Goal: Obtain resource: Download file/media

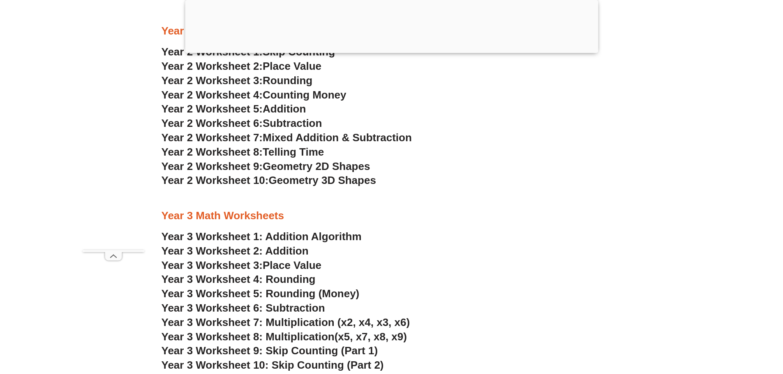
scroll to position [1107, 0]
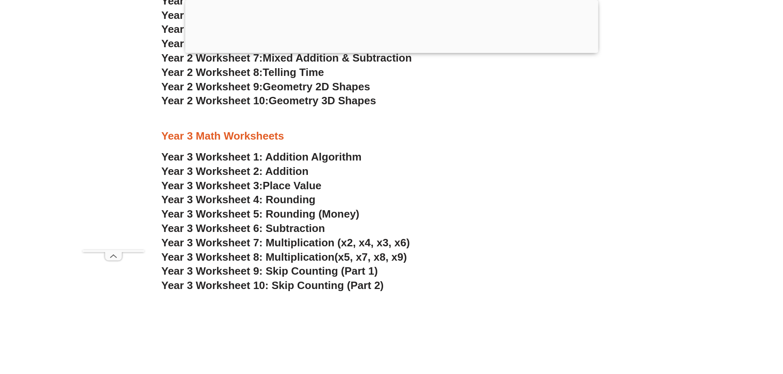
click at [292, 171] on link "Year 3 Worksheet 2: Addition" at bounding box center [234, 171] width 147 height 12
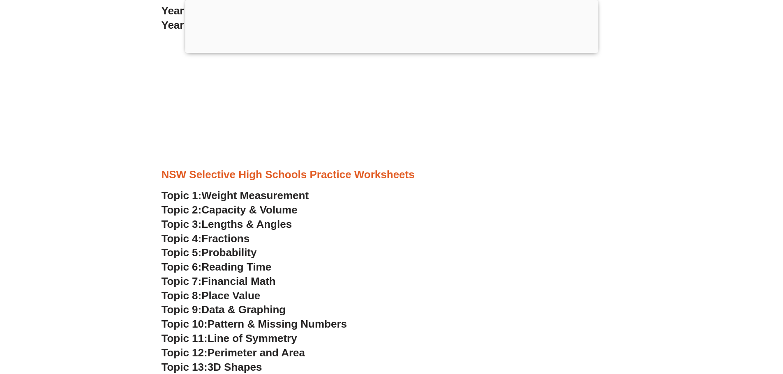
scroll to position [986, 0]
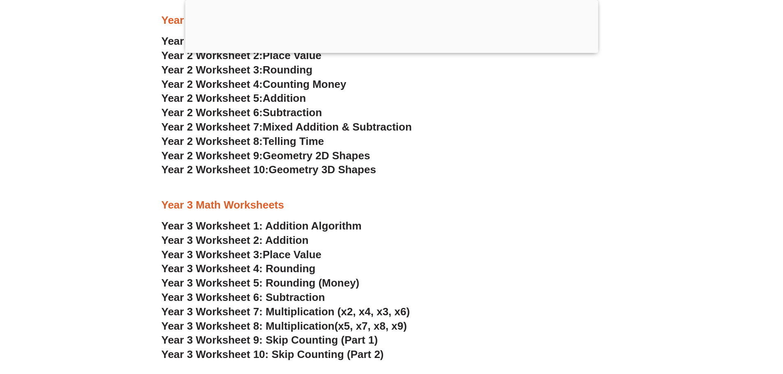
scroll to position [1107, 0]
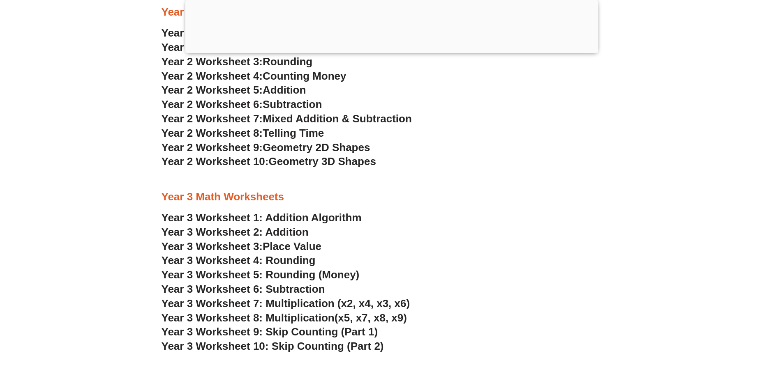
click at [270, 249] on span "Place Value" at bounding box center [292, 246] width 59 height 12
click at [230, 262] on span "Year 3 Worksheet 4: Rounding" at bounding box center [238, 260] width 154 height 12
click at [332, 278] on span "Year 3 Worksheet 5: Rounding (Money)" at bounding box center [260, 275] width 198 height 12
click at [317, 290] on span "Year 3 Worksheet 6: Subtraction" at bounding box center [243, 289] width 164 height 12
click at [283, 306] on span "Year 3 Worksheet 7: Multiplication (x2, x4, x3, x6)" at bounding box center [285, 303] width 249 height 12
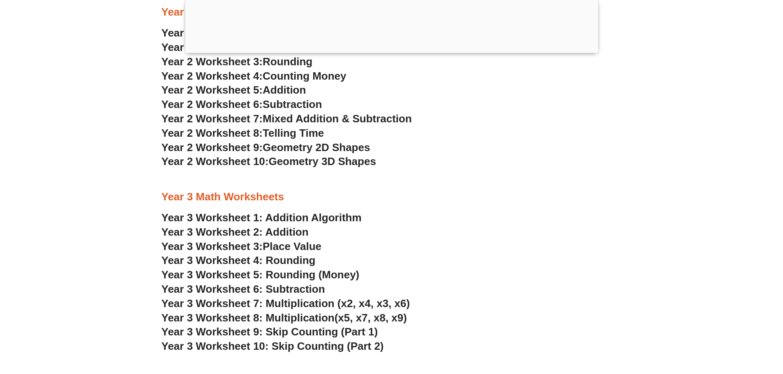
click at [250, 319] on span "Year 3 Worksheet 8: Multiplication" at bounding box center [247, 318] width 173 height 12
click at [291, 335] on span "Year 3 Worksheet 9: Skip Counting (Part 1)" at bounding box center [269, 332] width 217 height 12
click at [296, 347] on span "Year 3 Worksheet 10: Skip Counting (Part 2)" at bounding box center [272, 346] width 222 height 12
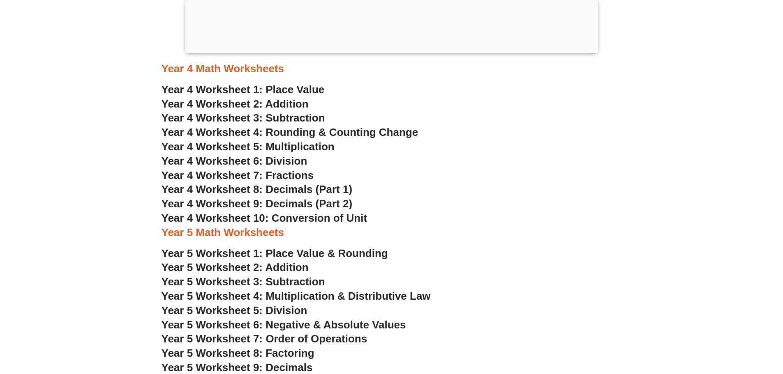
scroll to position [1559, 0]
